Goal: Information Seeking & Learning: Understand process/instructions

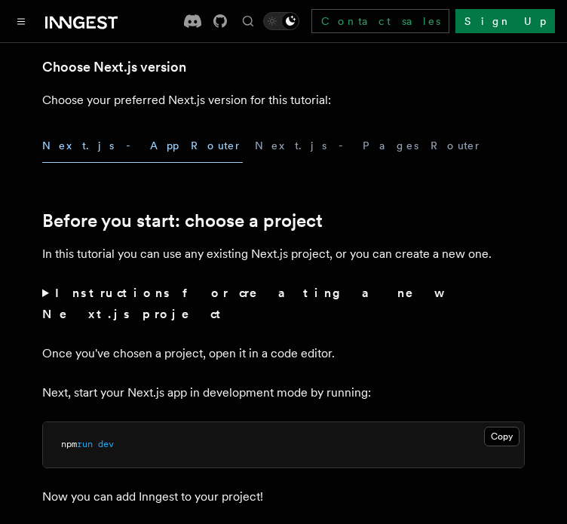
scroll to position [377, 0]
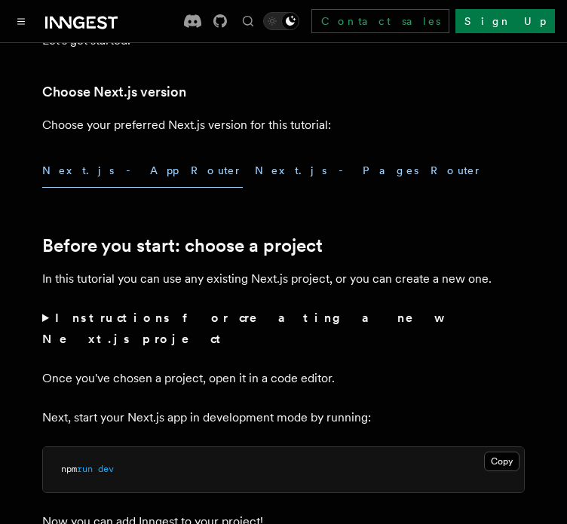
click at [255, 179] on button "Next.js - Pages Router" at bounding box center [369, 171] width 228 height 34
click at [105, 168] on button "Next.js - App Router" at bounding box center [142, 171] width 200 height 34
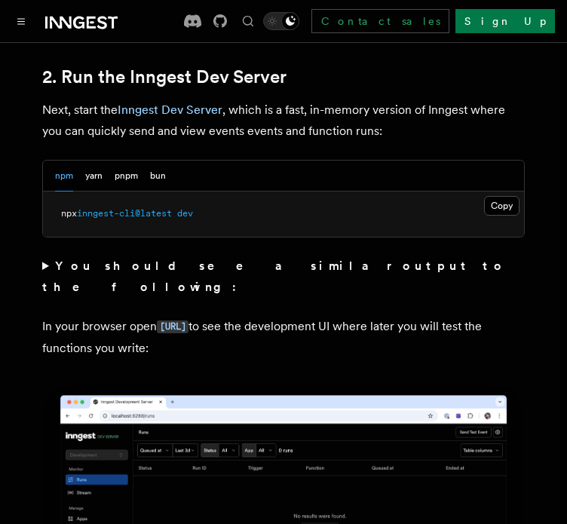
scroll to position [1115, 0]
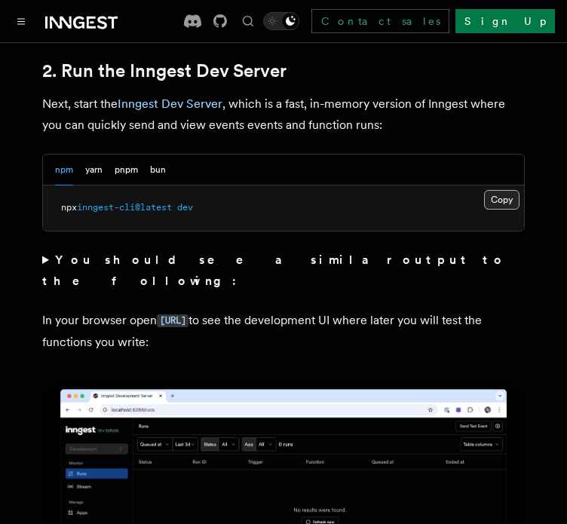
click at [500, 190] on button "Copy Copied" at bounding box center [501, 200] width 35 height 20
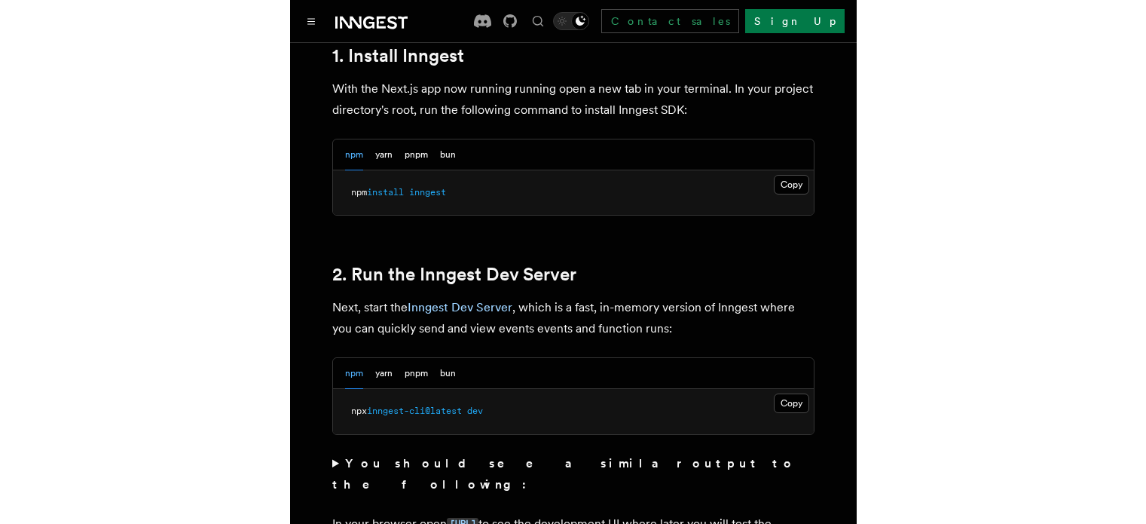
scroll to position [892, 0]
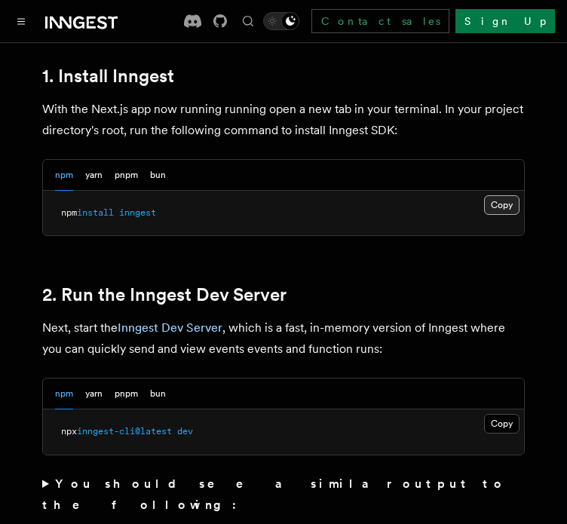
click at [494, 195] on button "Copy Copied" at bounding box center [501, 205] width 35 height 20
